Goal: Use online tool/utility: Utilize a website feature to perform a specific function

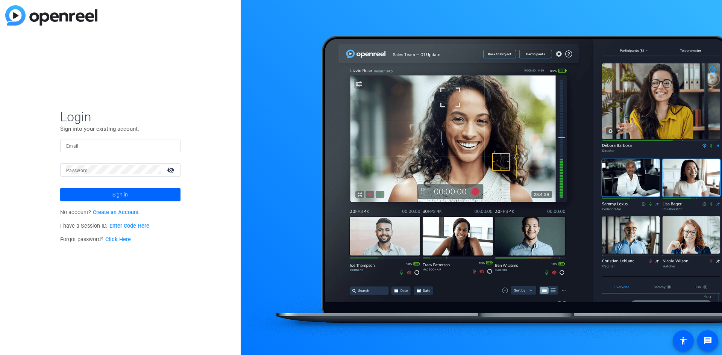
click at [105, 161] on mat-form-field "Email" at bounding box center [120, 151] width 120 height 24
click at [105, 139] on div at bounding box center [120, 145] width 108 height 13
type input "[PERSON_NAME][EMAIL_ADDRESS][PERSON_NAME][DOMAIN_NAME]"
click at [60, 188] on button "Sign in" at bounding box center [120, 195] width 120 height 14
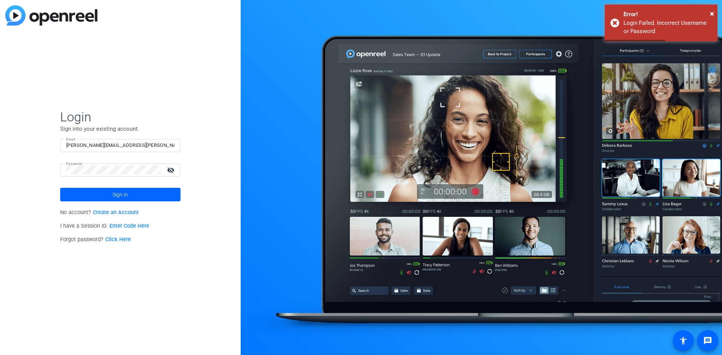
click at [106, 183] on mat-form-field "Password visibility_off" at bounding box center [120, 176] width 120 height 24
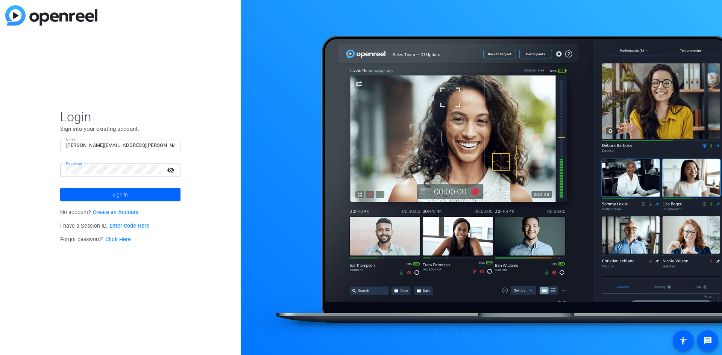
click at [60, 188] on button "Sign in" at bounding box center [120, 195] width 120 height 14
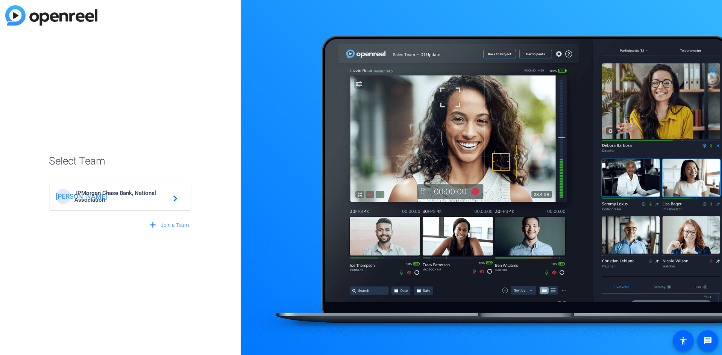
click at [128, 198] on span "JPMorgan Chase Bank, National Association" at bounding box center [121, 197] width 94 height 14
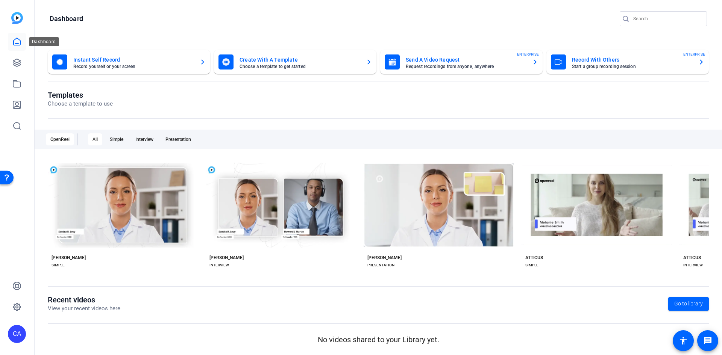
click at [15, 39] on icon at bounding box center [16, 41] width 9 height 9
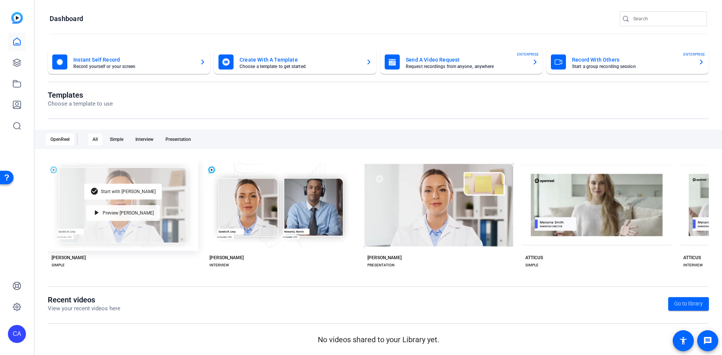
click at [132, 218] on div "play_arrow Preview [PERSON_NAME]" at bounding box center [123, 213] width 74 height 16
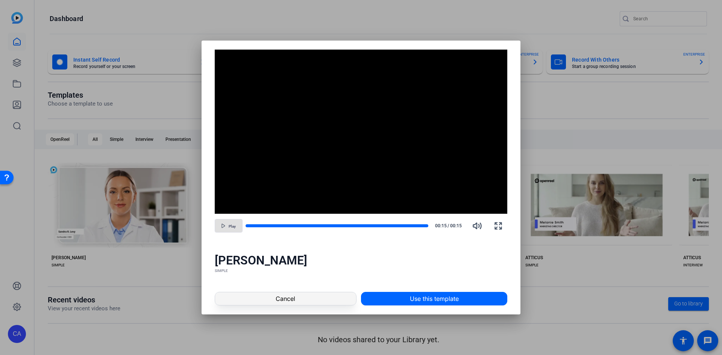
click at [283, 301] on span "Cancel" at bounding box center [286, 299] width 20 height 9
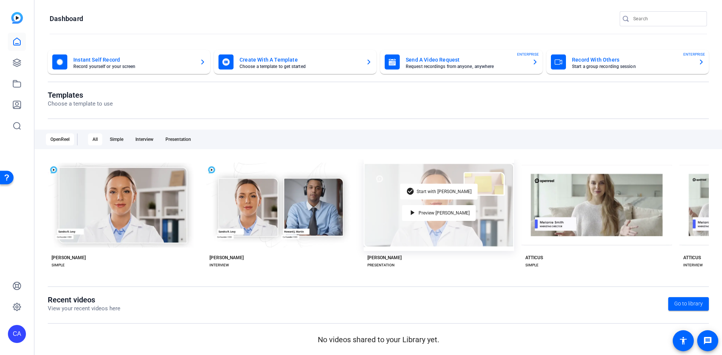
click at [397, 198] on div "check_circle Start with [PERSON_NAME] play_arrow Preview [PERSON_NAME]" at bounding box center [439, 205] width 150 height 92
click at [417, 209] on mat-icon "play_arrow" at bounding box center [412, 213] width 9 height 9
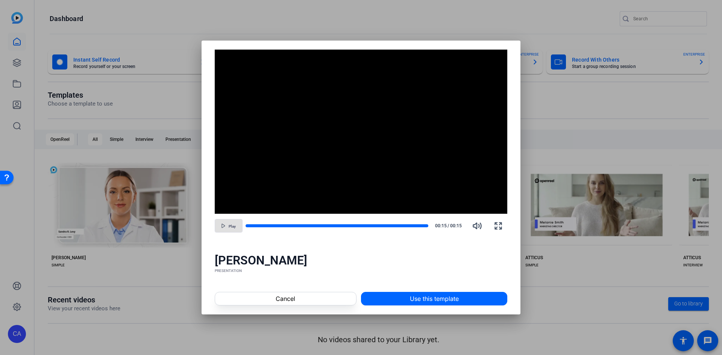
click at [231, 226] on span "Play" at bounding box center [232, 227] width 7 height 5
drag, startPoint x: 232, startPoint y: 228, endPoint x: 231, endPoint y: 210, distance: 18.8
click at [231, 225] on span "Pause" at bounding box center [232, 227] width 10 height 5
click at [297, 296] on span at bounding box center [285, 299] width 141 height 18
